Goal: Find specific page/section: Find specific page/section

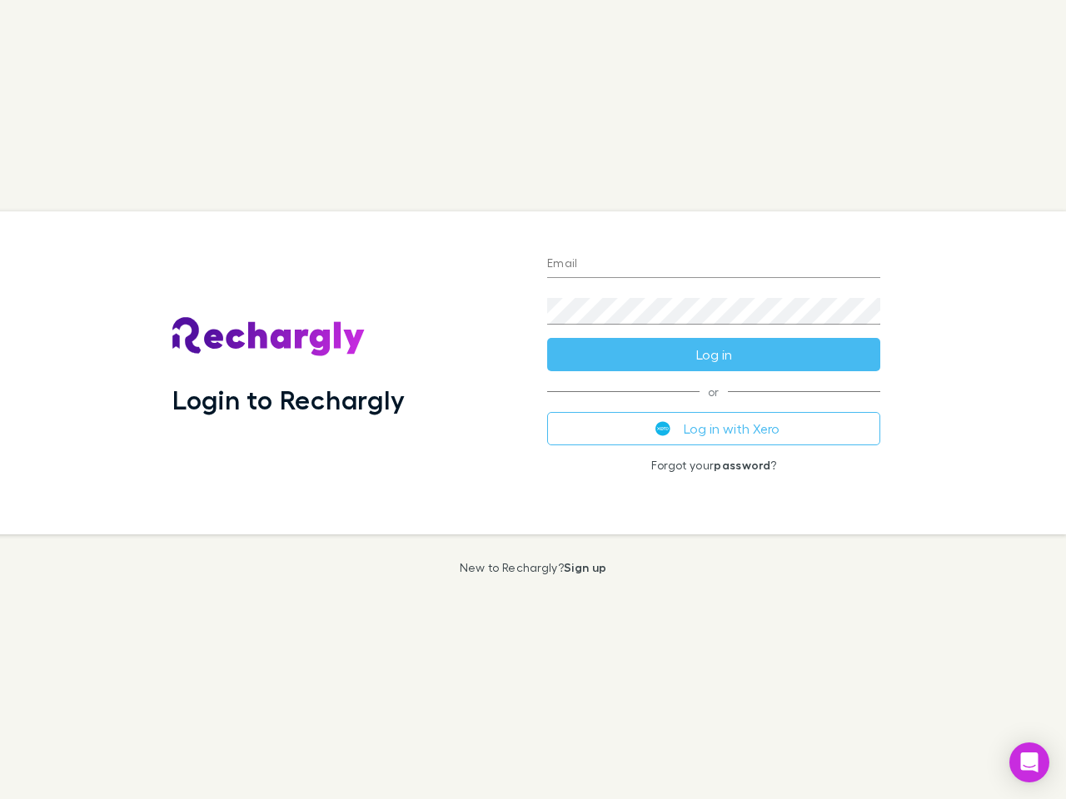
click at [533, 400] on div "Login to Rechargly" at bounding box center [346, 373] width 375 height 323
click at [714, 265] on input "Email" at bounding box center [713, 264] width 333 height 27
click at [714, 355] on button "Log in" at bounding box center [713, 354] width 333 height 33
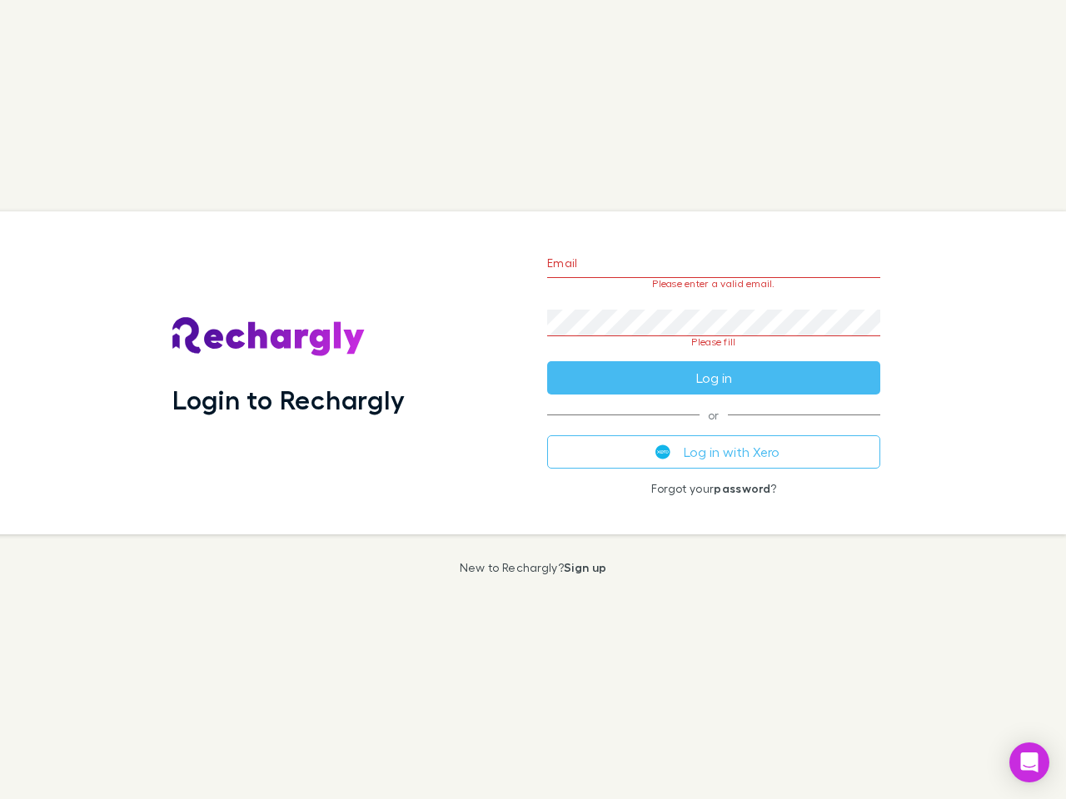
click at [714, 429] on div "Email Please enter a valid email. Password Please fill Log in or Log in with Xe…" at bounding box center [714, 373] width 360 height 323
click at [1029, 763] on icon "Open Intercom Messenger" at bounding box center [1029, 763] width 17 height 20
